Goal: Task Accomplishment & Management: Manage account settings

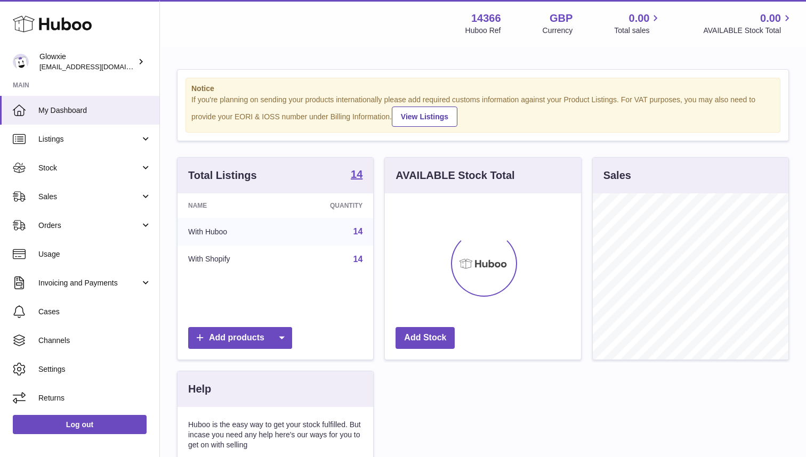
scroll to position [166, 196]
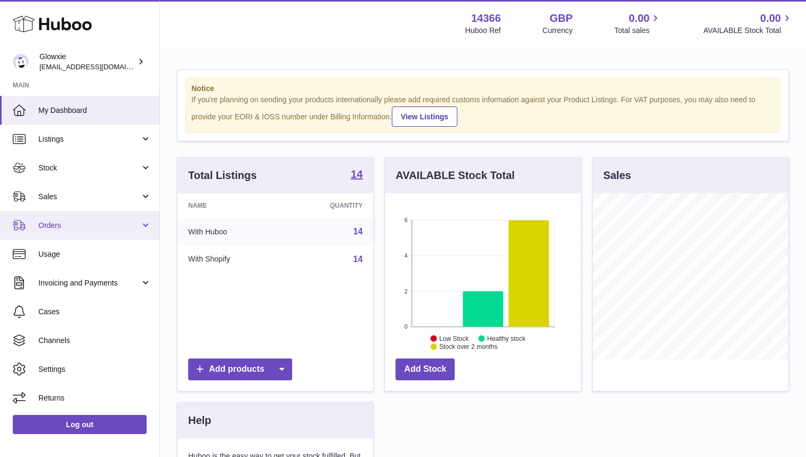
click at [63, 223] on span "Orders" at bounding box center [89, 226] width 102 height 10
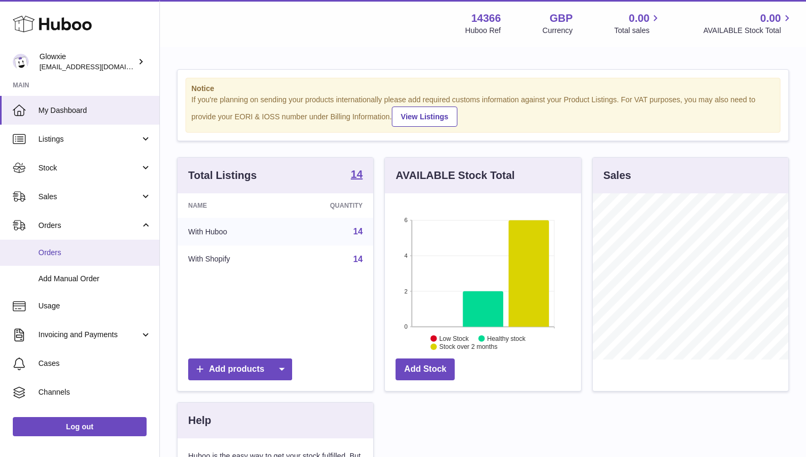
click at [110, 249] on span "Orders" at bounding box center [94, 253] width 113 height 10
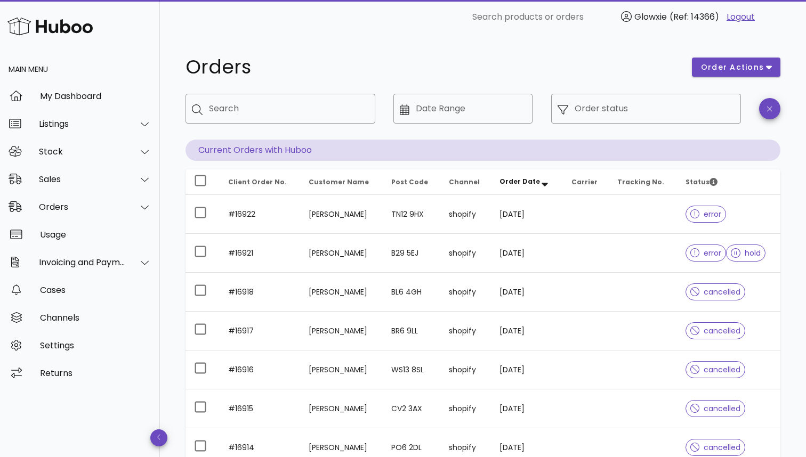
click at [706, 126] on div "​ Order status" at bounding box center [646, 116] width 203 height 59
click at [705, 112] on input "Order status" at bounding box center [654, 108] width 160 height 17
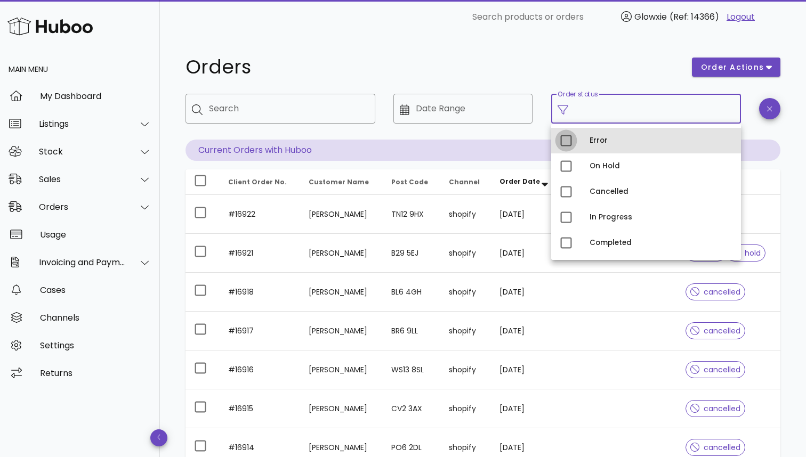
click at [568, 143] on div at bounding box center [566, 141] width 18 height 18
type input "**********"
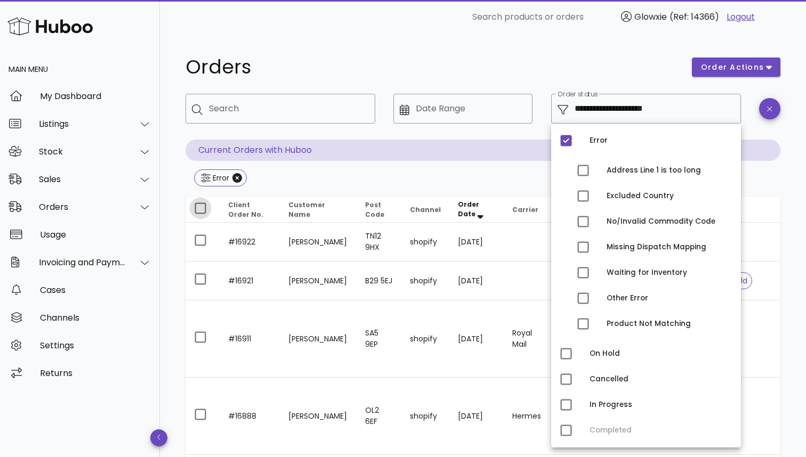
click at [195, 210] on div at bounding box center [200, 208] width 18 height 18
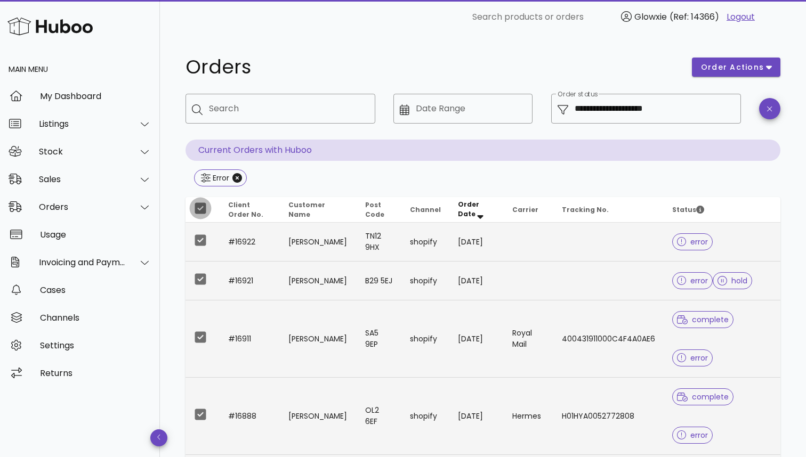
click at [200, 215] on div at bounding box center [200, 208] width 18 height 18
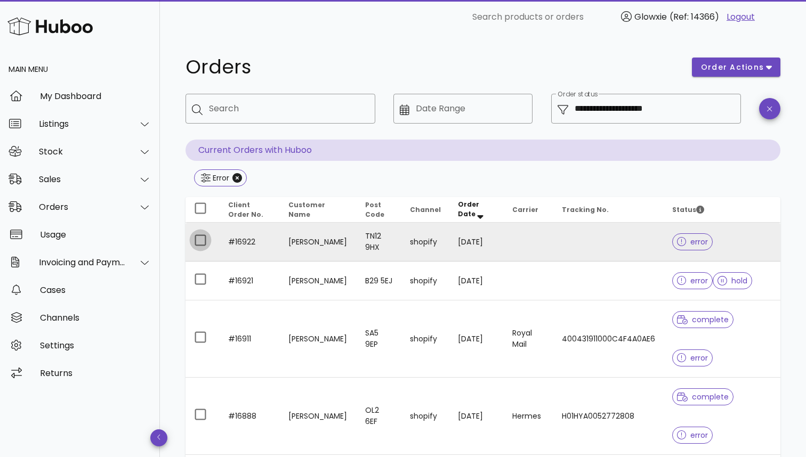
click at [196, 249] on div at bounding box center [200, 240] width 18 height 18
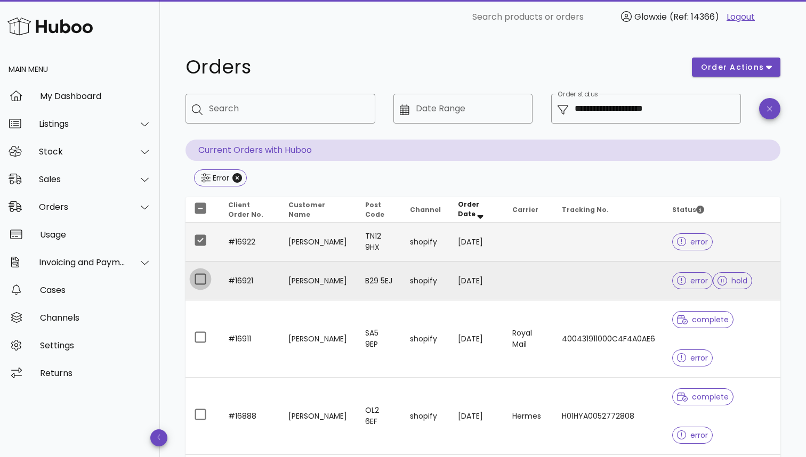
click at [194, 278] on div at bounding box center [200, 279] width 18 height 18
click at [715, 74] on button "order actions" at bounding box center [736, 67] width 88 height 19
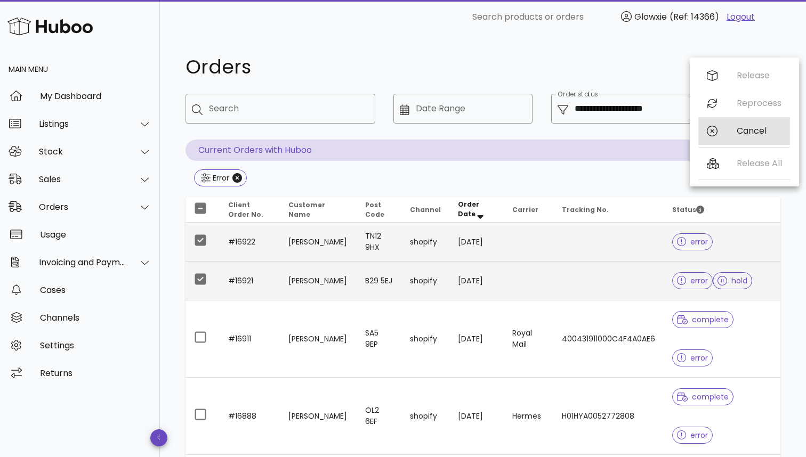
click at [714, 140] on div "Cancel" at bounding box center [744, 131] width 92 height 28
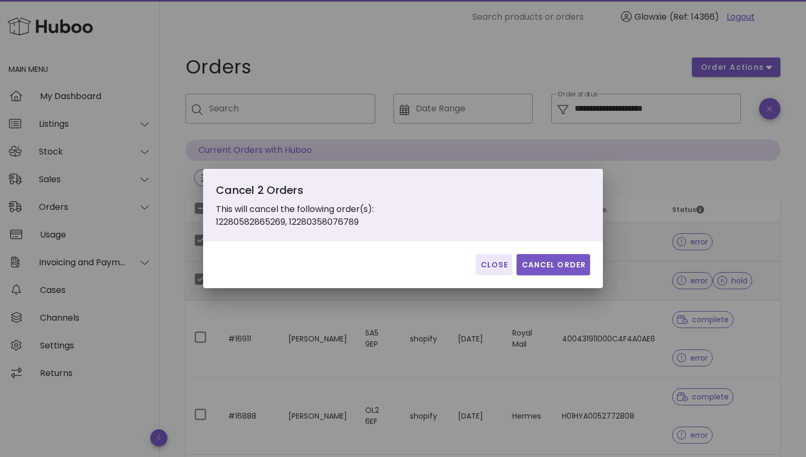
click at [581, 261] on span "Cancel Order" at bounding box center [553, 265] width 65 height 11
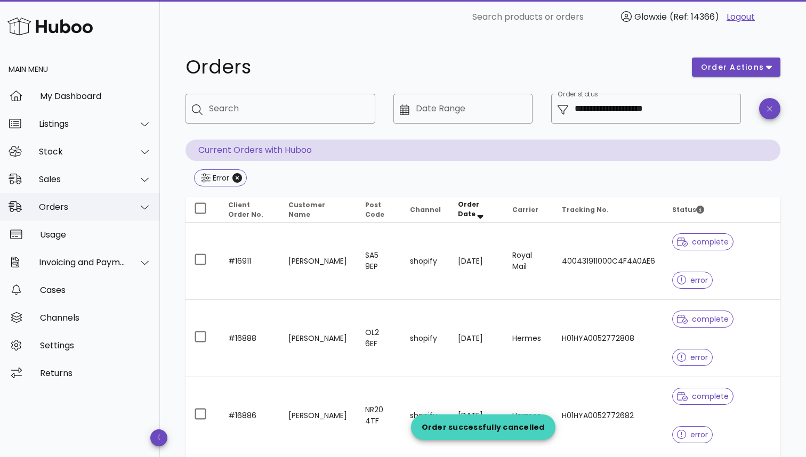
click at [66, 206] on div "Orders" at bounding box center [82, 207] width 87 height 10
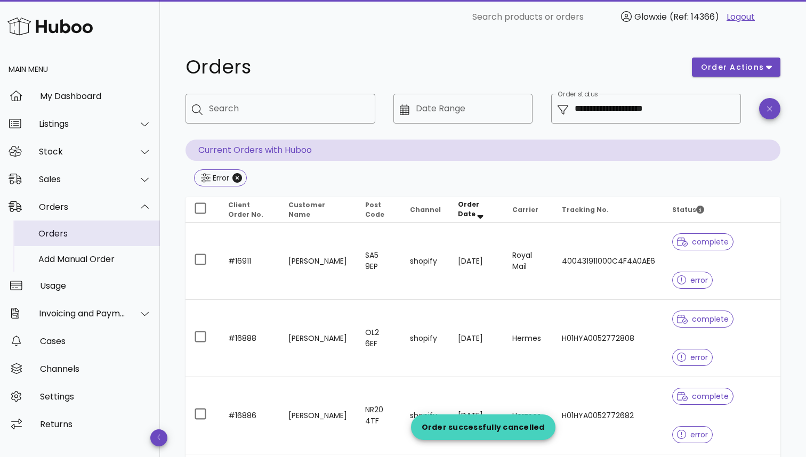
click at [60, 230] on div "Orders" at bounding box center [94, 234] width 113 height 10
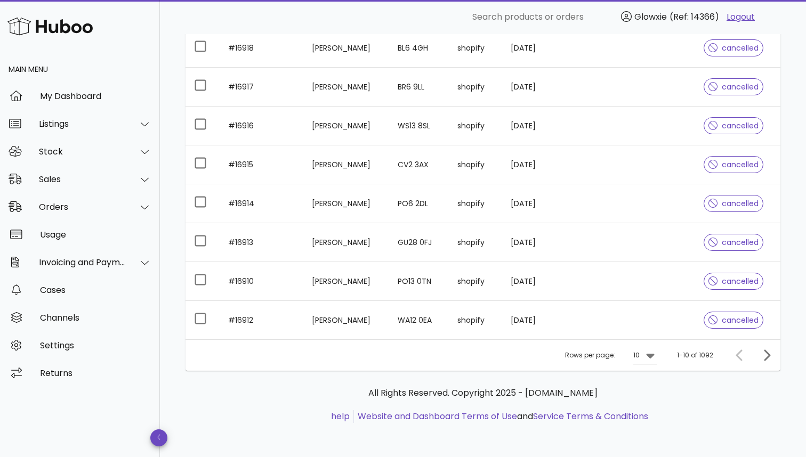
scroll to position [244, 0]
click at [650, 358] on icon at bounding box center [650, 355] width 13 height 13
click at [652, 411] on div "50" at bounding box center [648, 415] width 11 height 10
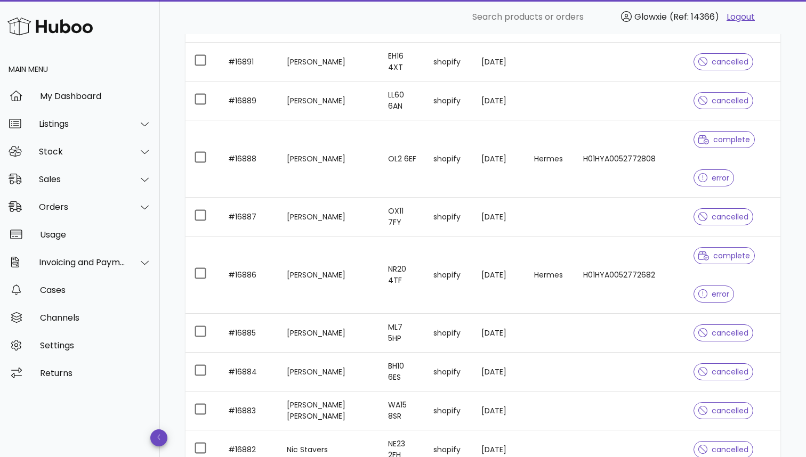
scroll to position [1283, 0]
